Goal: Browse casually: Explore the website without a specific task or goal

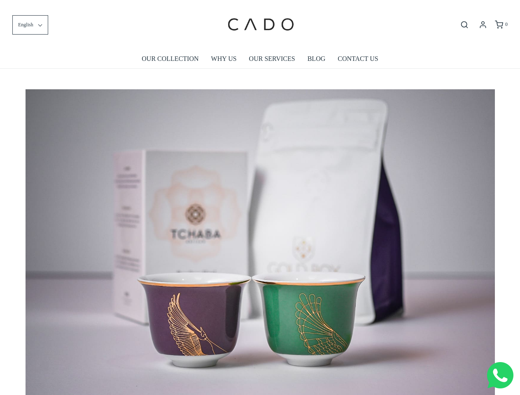
scroll to position [0, 4225]
click at [260, 198] on img at bounding box center [260, 245] width 469 height 313
click at [30, 25] on span "English" at bounding box center [25, 25] width 15 height 8
click at [465, 25] on icon "Open search bar" at bounding box center [465, 25] width 10 height 8
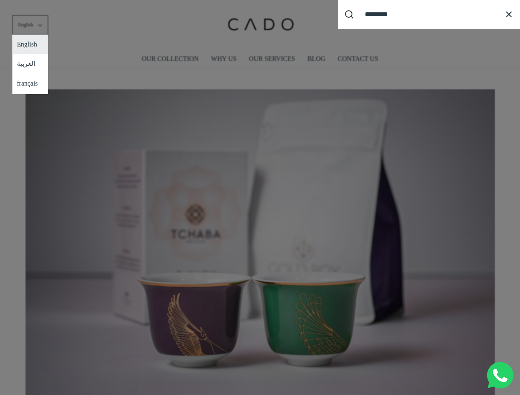
click at [260, 239] on div "Search our site cadogifting Loading..." at bounding box center [260, 197] width 520 height 395
